Goal: Task Accomplishment & Management: Use online tool/utility

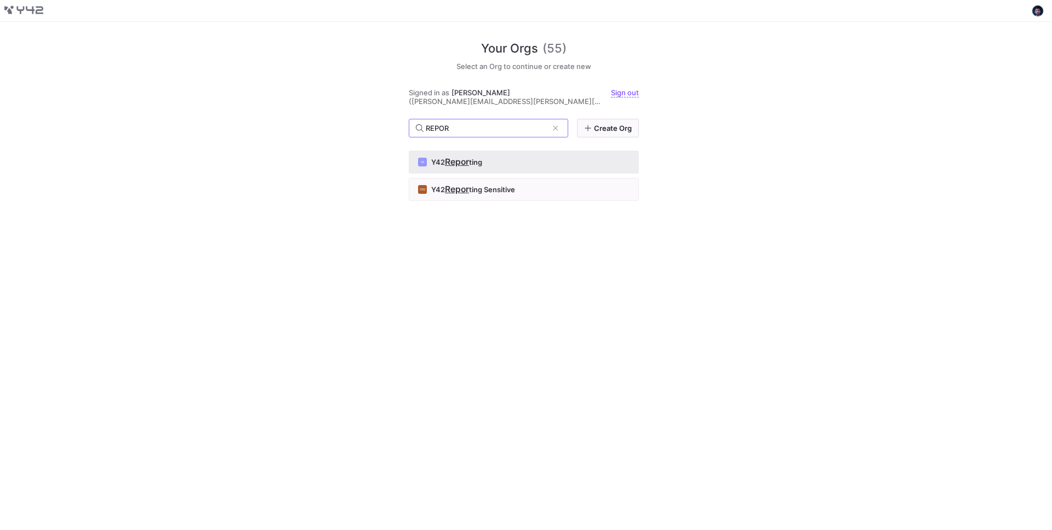
type input "REPOR"
click at [510, 151] on button "YR Y42 Repor [PERSON_NAME]" at bounding box center [524, 162] width 230 height 23
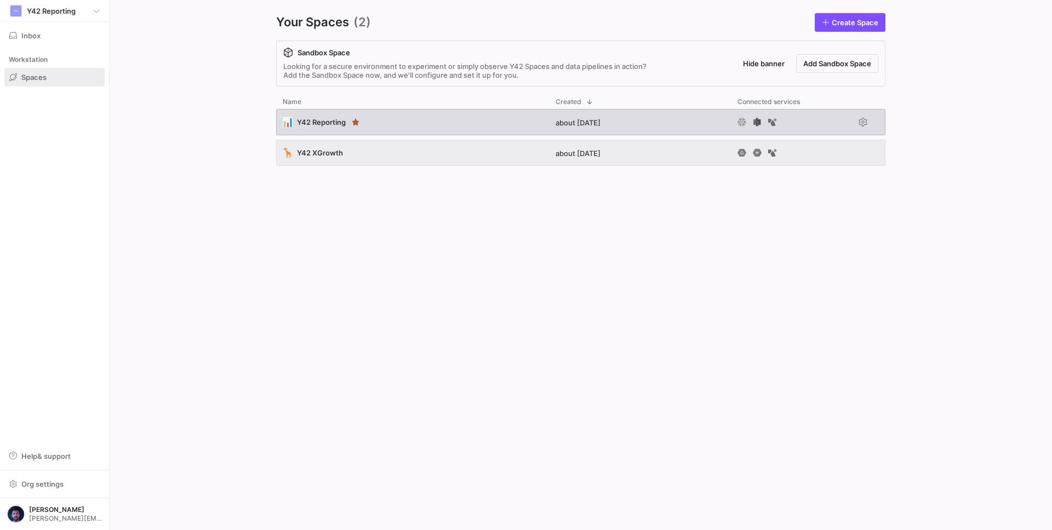
click at [435, 118] on div "📊 Y42 Reporting" at bounding box center [412, 122] width 273 height 26
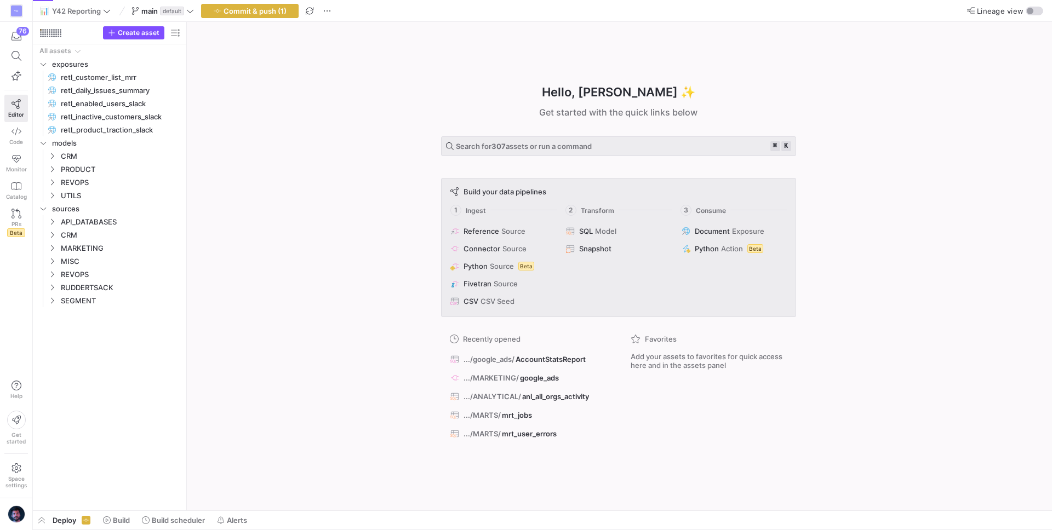
click at [326, 15] on span "button" at bounding box center [326, 10] width 13 height 13
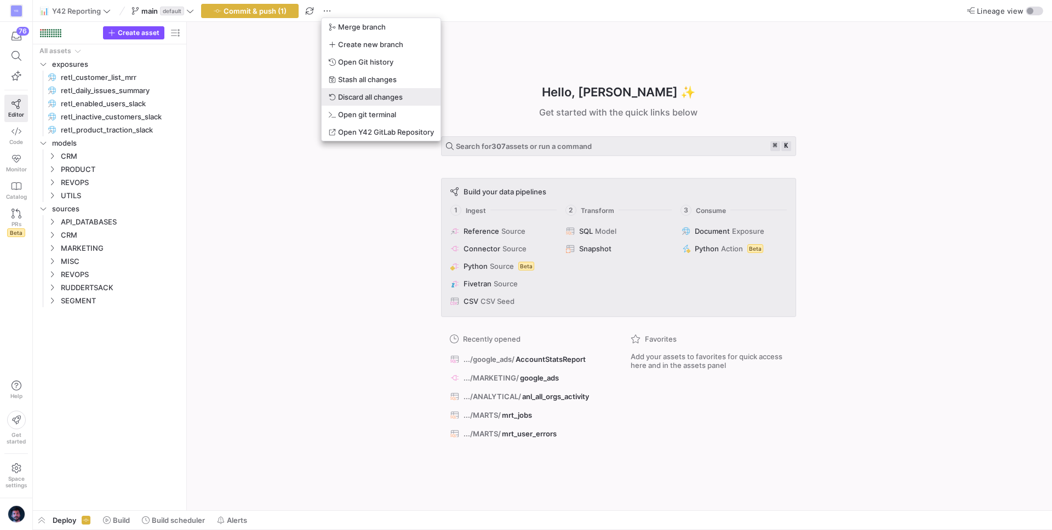
click at [350, 91] on button "Discard all changes" at bounding box center [381, 97] width 119 height 18
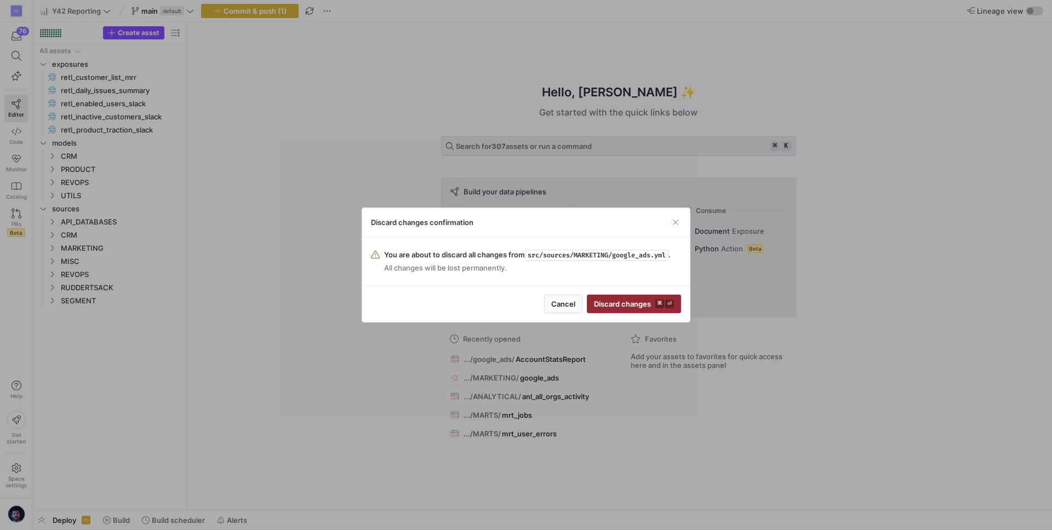
click at [614, 309] on span "submit" at bounding box center [633, 304] width 93 height 18
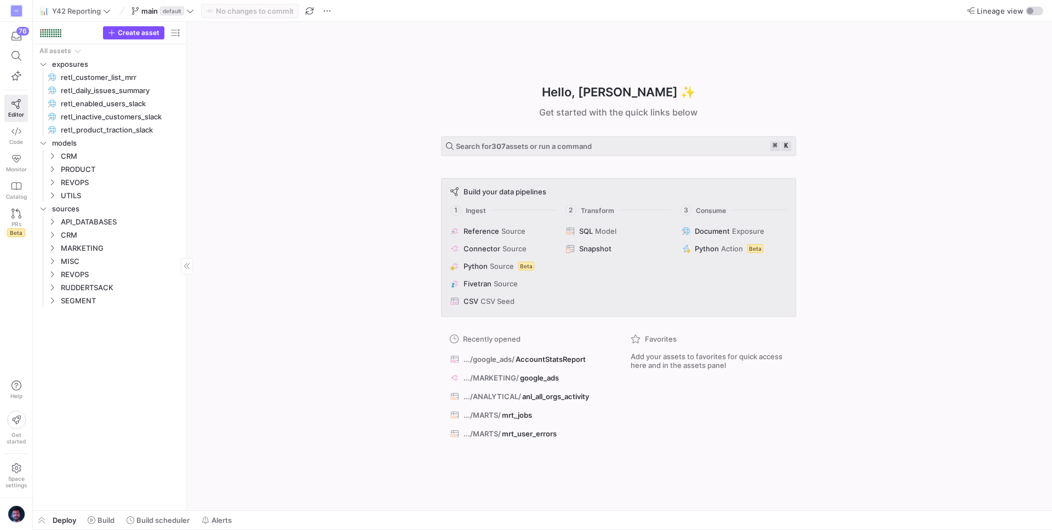
click at [162, 411] on div "All assets exposures retl_customer_list_mrr​​​​​ retl_daily_issues_summary​​​​​…" at bounding box center [109, 275] width 145 height 462
click at [88, 272] on span "REVOPS" at bounding box center [107, 274] width 93 height 13
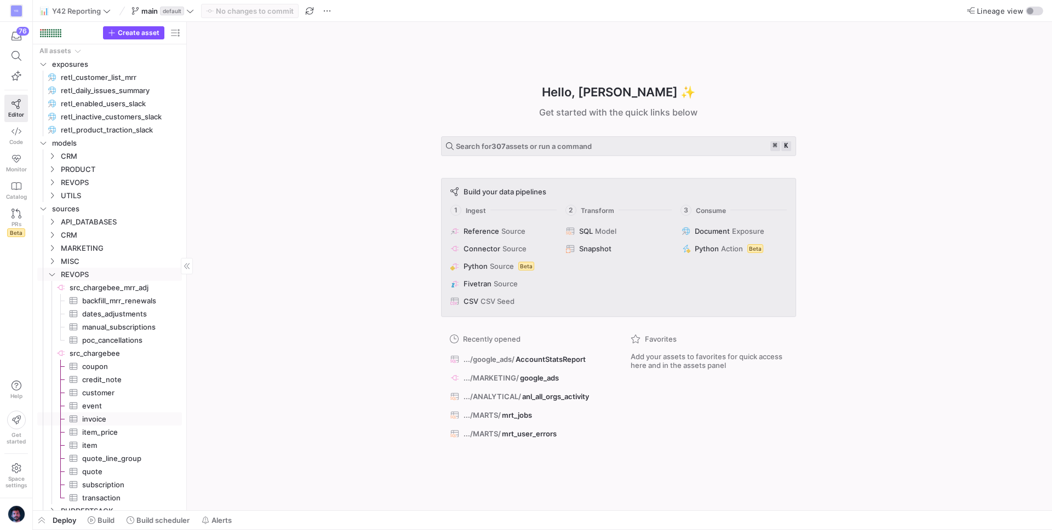
click at [92, 420] on span "invoice​​​​​​​​​" at bounding box center [125, 419] width 87 height 13
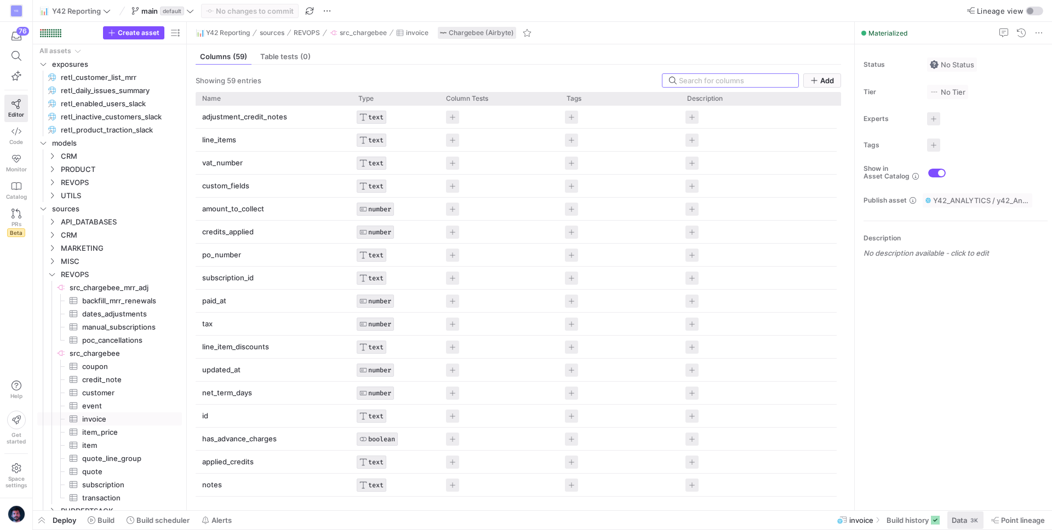
click at [958, 516] on span "Data" at bounding box center [958, 520] width 15 height 9
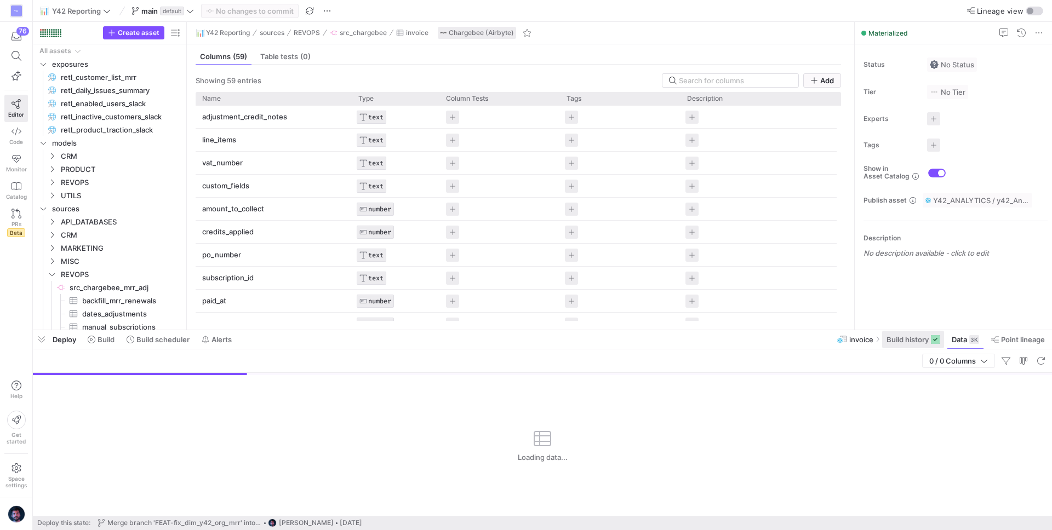
click at [921, 343] on span "Build history" at bounding box center [907, 339] width 42 height 9
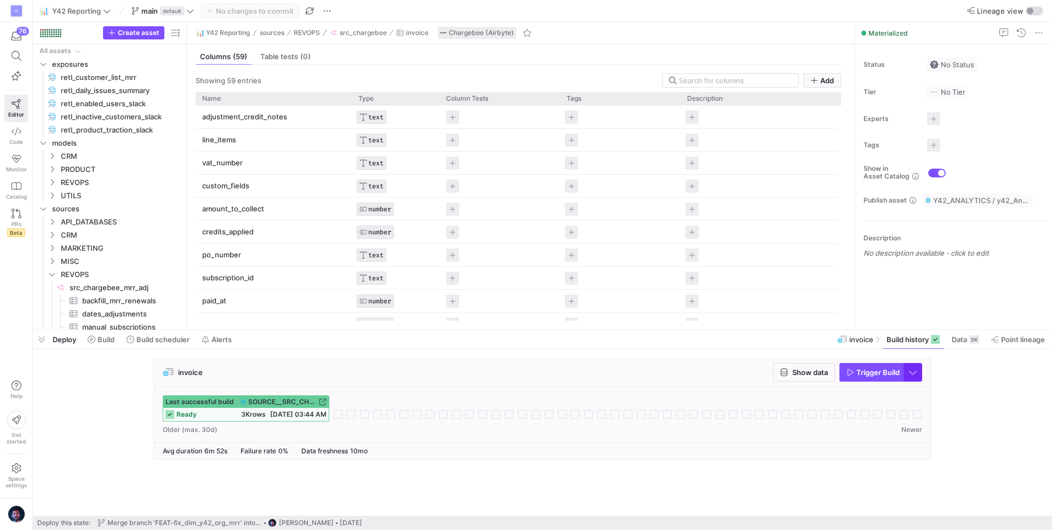
click at [917, 376] on span "button" at bounding box center [913, 373] width 18 height 18
click at [890, 411] on span "Full Refresh Build" at bounding box center [880, 409] width 69 height 9
click at [887, 376] on span "Trigger Build" at bounding box center [877, 372] width 43 height 9
click at [159, 333] on span at bounding box center [158, 340] width 72 height 18
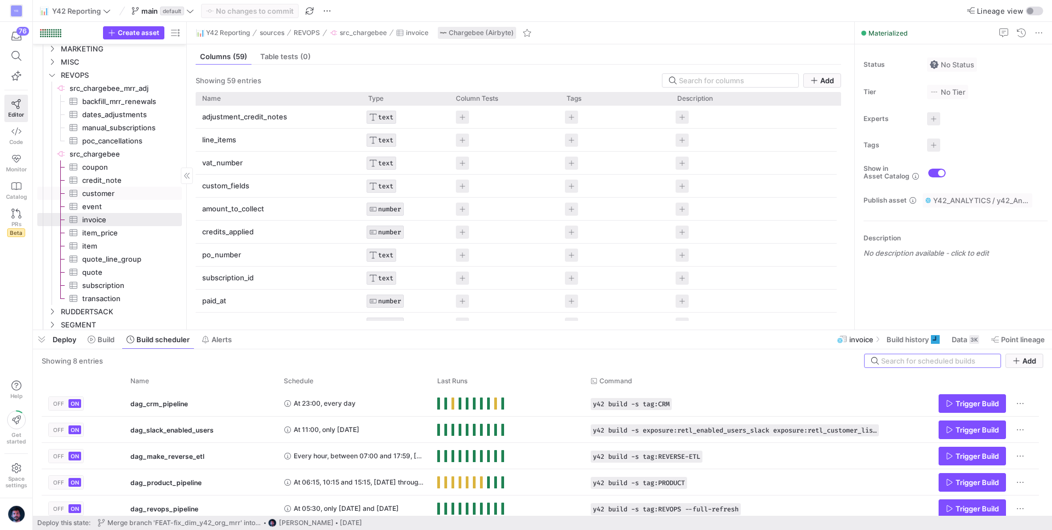
click at [118, 191] on span "customer​​​​​​​​​" at bounding box center [125, 193] width 87 height 13
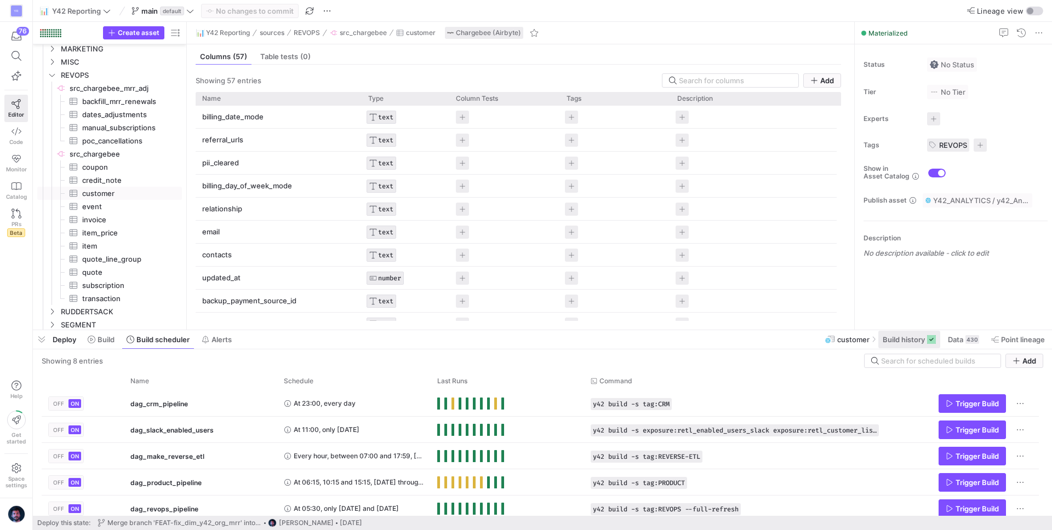
click at [900, 335] on span "Build history" at bounding box center [903, 339] width 42 height 9
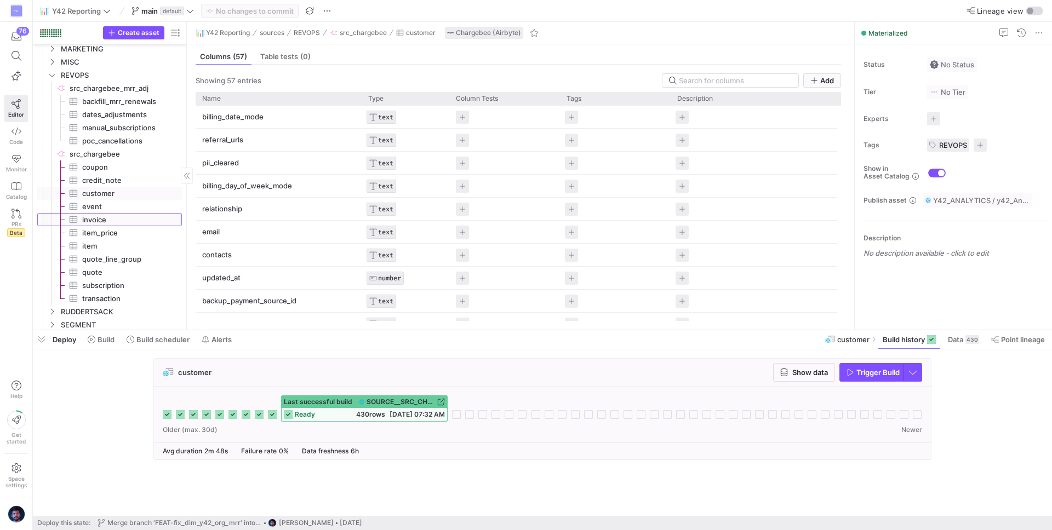
click at [108, 219] on span "invoice​​​​​​​​​" at bounding box center [125, 220] width 87 height 13
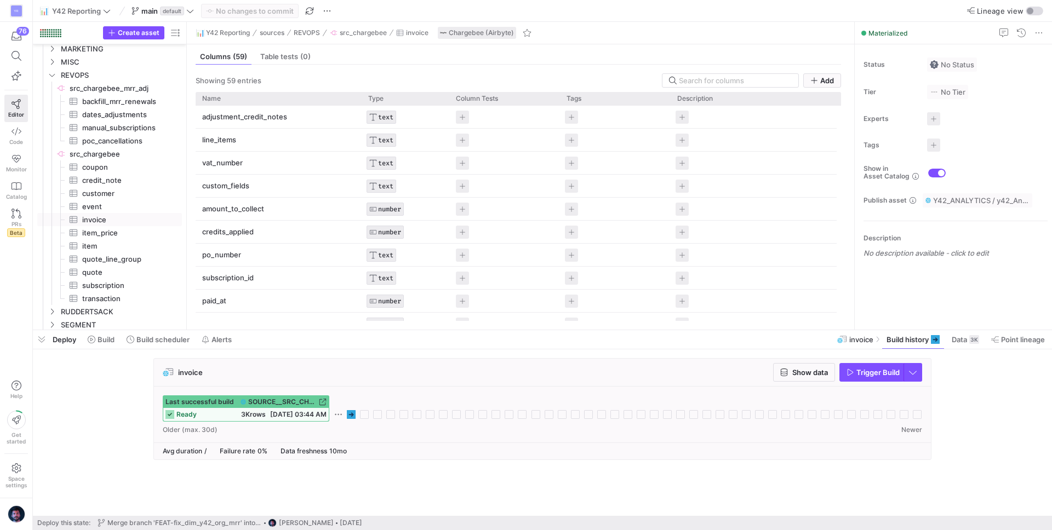
click at [301, 369] on div "invoice Show data Trigger Build" at bounding box center [542, 373] width 777 height 28
click at [917, 375] on span "button" at bounding box center [913, 373] width 18 height 18
click at [957, 380] on div at bounding box center [526, 265] width 1052 height 530
click at [885, 372] on span "Trigger Build" at bounding box center [877, 372] width 43 height 9
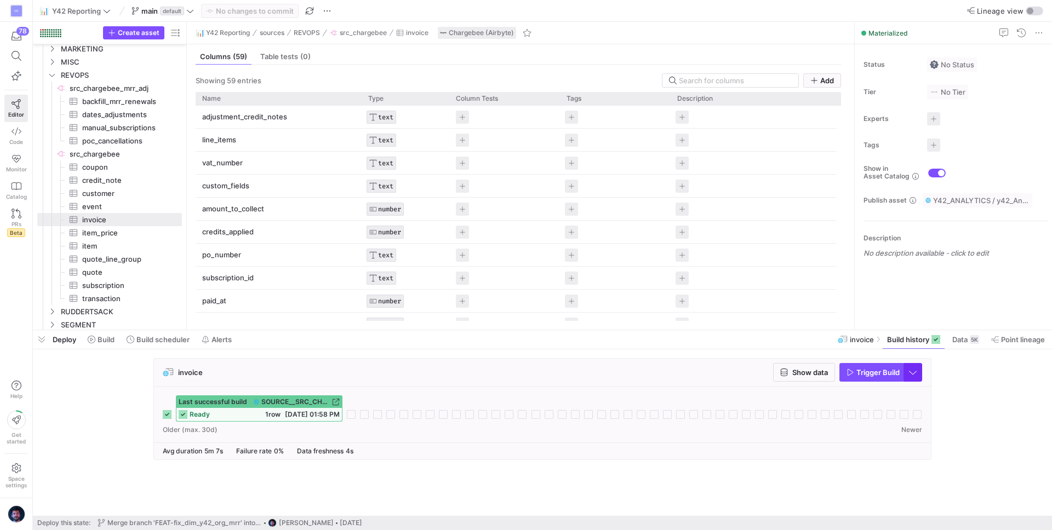
click at [916, 370] on span "button" at bounding box center [913, 373] width 18 height 18
drag, startPoint x: 955, startPoint y: 370, endPoint x: 906, endPoint y: 371, distance: 48.8
click at [955, 370] on div at bounding box center [526, 265] width 1052 height 530
click at [866, 373] on span "Trigger Build" at bounding box center [877, 372] width 43 height 9
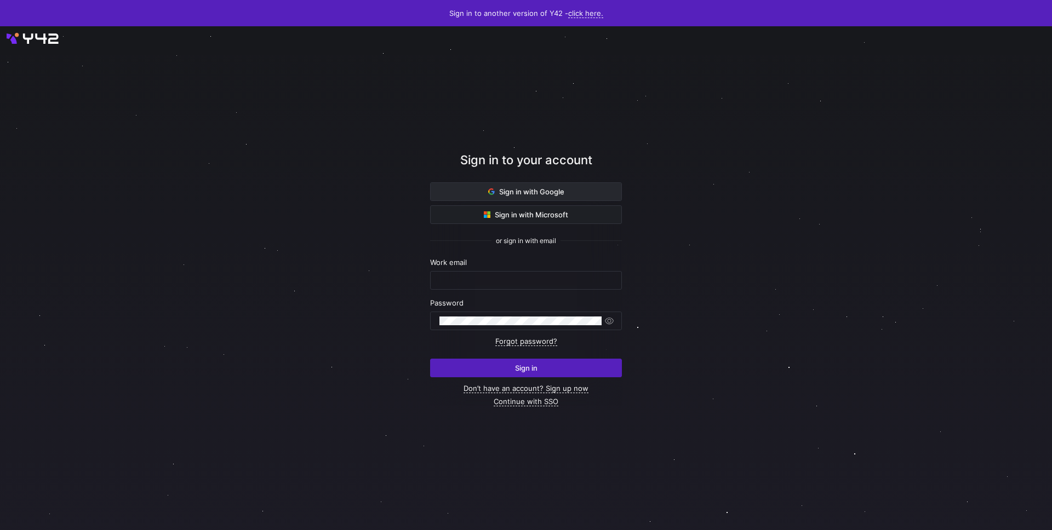
click at [544, 190] on span "Sign in with Google" at bounding box center [526, 191] width 76 height 9
